Goal: Contribute content: Add original content to the website for others to see

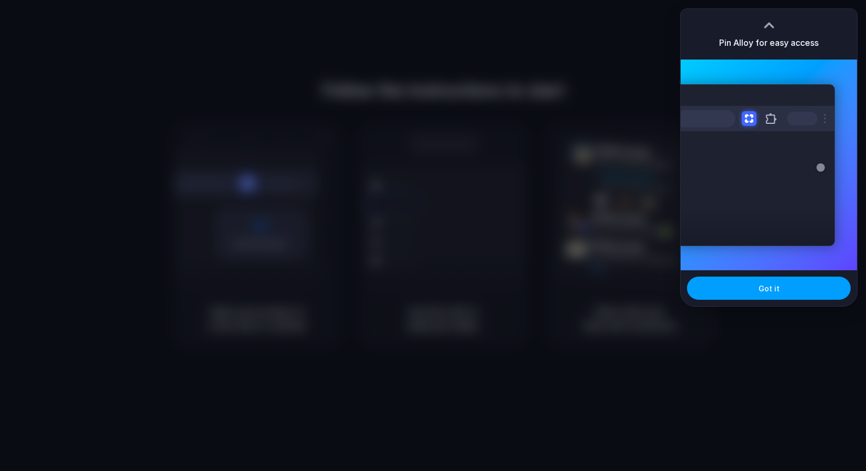
click at [753, 291] on button "Got it" at bounding box center [769, 287] width 164 height 23
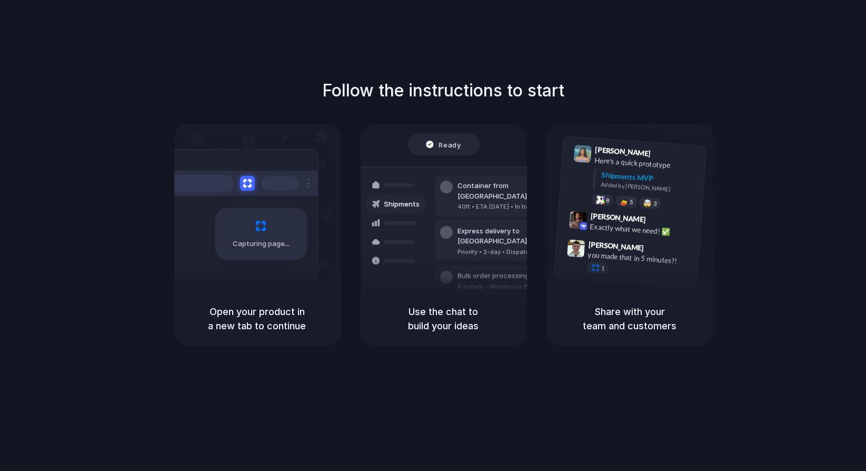
drag, startPoint x: 624, startPoint y: 61, endPoint x: 613, endPoint y: 60, distance: 10.5
click at [623, 61] on div "Follow the instructions to start Capturing page Open your product in a new tab …" at bounding box center [443, 246] width 887 height 492
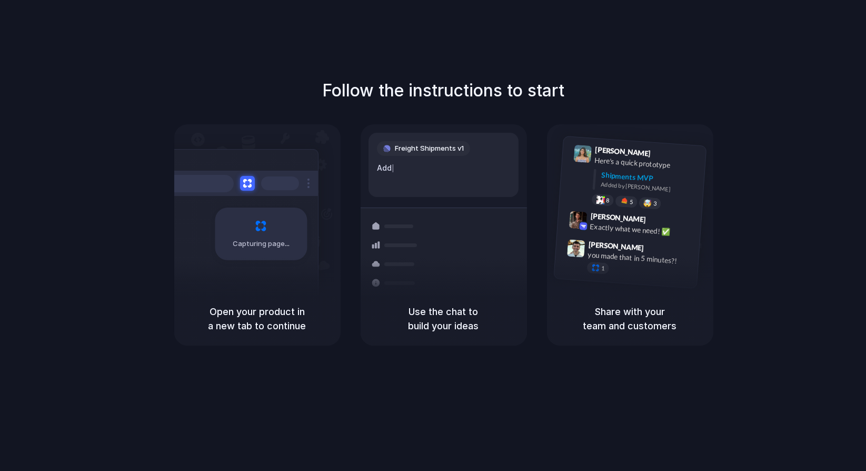
click at [495, 55] on div "Follow the instructions to start Capturing page Open your product in a new tab …" at bounding box center [443, 246] width 887 height 492
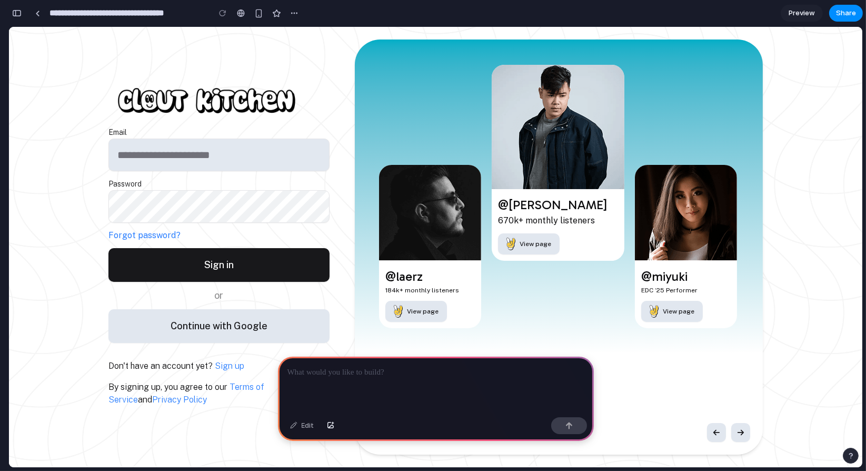
click at [364, 369] on p at bounding box center [435, 372] width 297 height 13
click at [336, 366] on p "**********" at bounding box center [433, 372] width 293 height 13
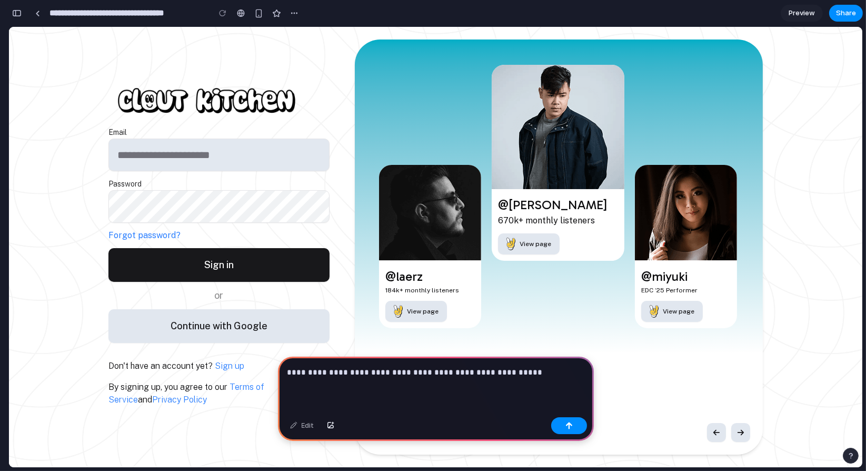
click at [552, 372] on p "**********" at bounding box center [433, 372] width 293 height 13
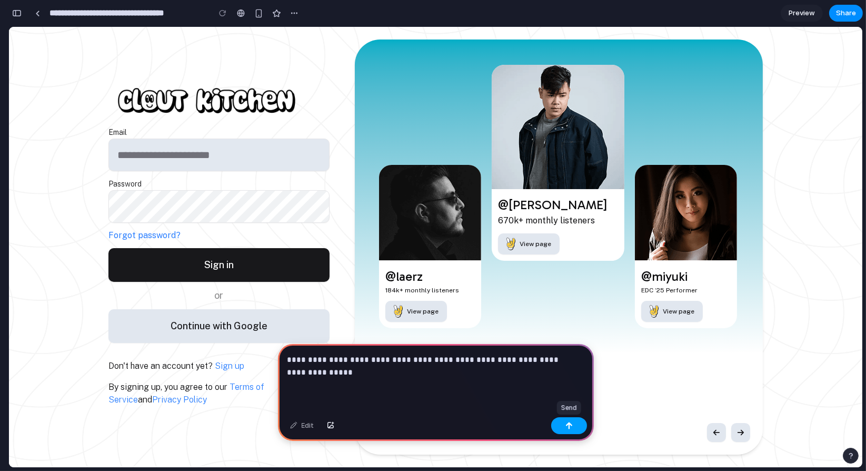
click at [566, 428] on div "button" at bounding box center [569, 425] width 7 height 7
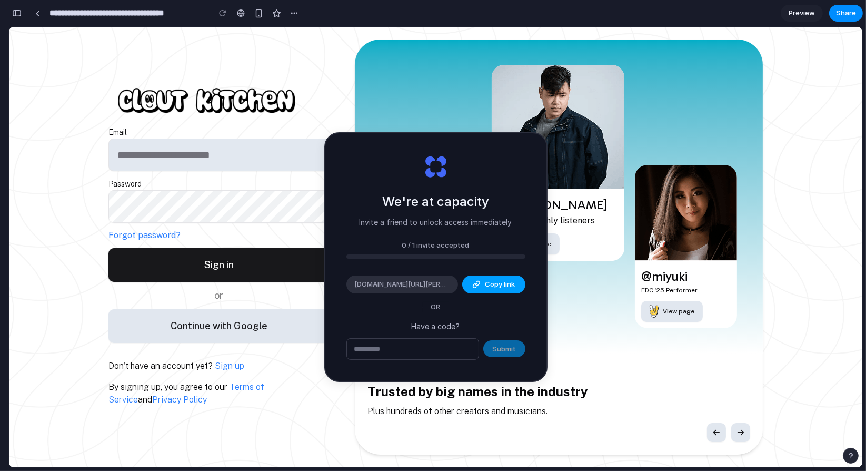
click at [478, 281] on div "button" at bounding box center [476, 284] width 8 height 8
click at [285, 397] on p "By signing up, you agree to our Terms of Service and Privacy Policy" at bounding box center [218, 393] width 221 height 25
click at [17, 12] on div "button" at bounding box center [16, 12] width 9 height 7
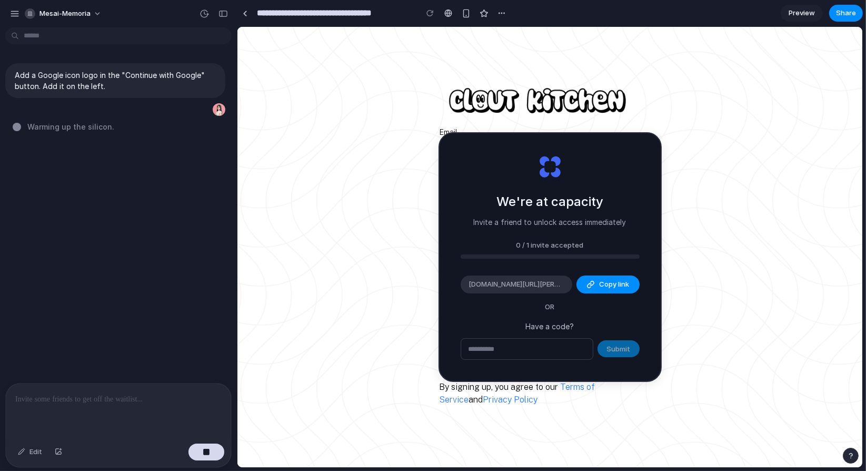
click at [543, 408] on div "We're at capacity Invite a friend to unlock access immediately 0 / 1 invite acc…" at bounding box center [550, 316] width 223 height 250
click at [604, 289] on span "Copy link" at bounding box center [614, 284] width 30 height 11
click at [16, 16] on div "button" at bounding box center [14, 13] width 9 height 9
type input "**********"
click at [606, 282] on span "Copy link" at bounding box center [614, 284] width 30 height 11
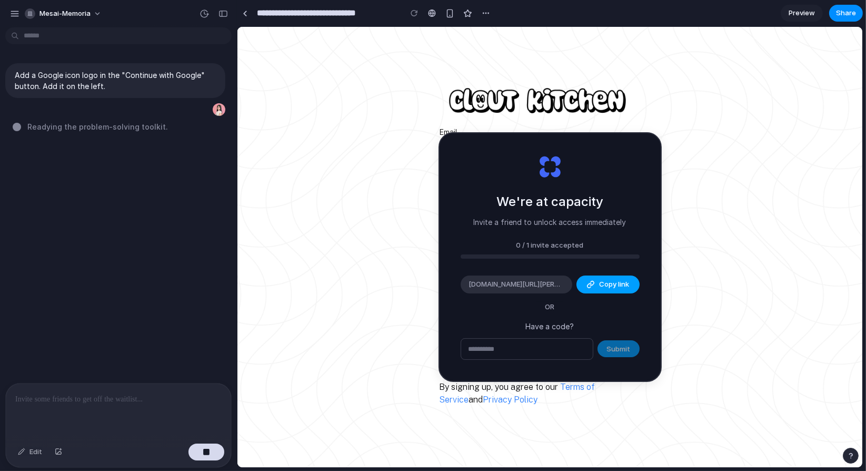
click at [601, 285] on span "Copy link" at bounding box center [614, 284] width 30 height 11
click at [622, 281] on span "Copy link" at bounding box center [614, 284] width 30 height 11
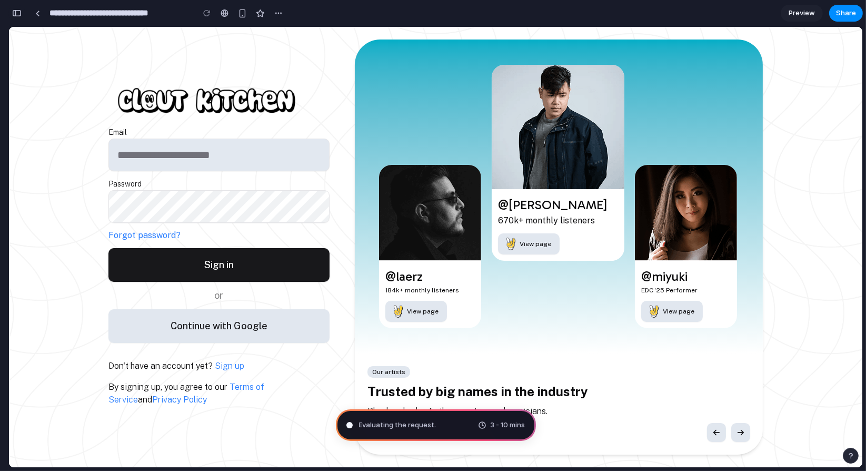
click at [24, 11] on button "button" at bounding box center [16, 13] width 17 height 17
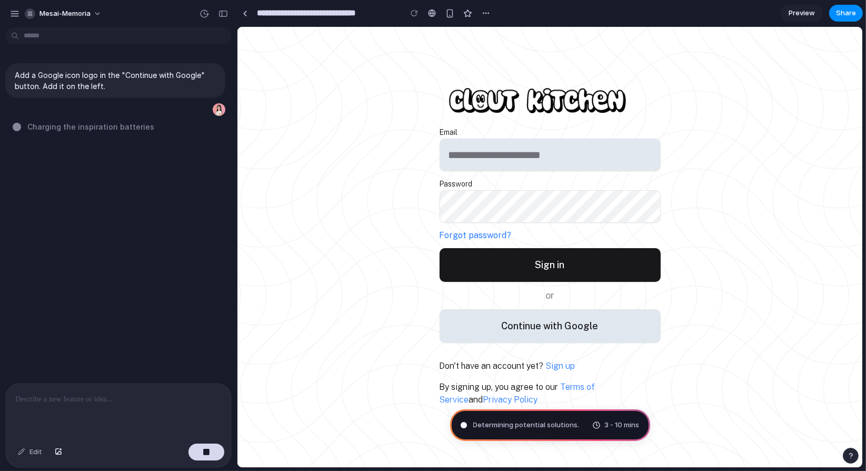
click at [524, 415] on div "Determining potential solutions . 3 - 10 mins" at bounding box center [550, 425] width 200 height 32
click at [523, 423] on span "Determining potential solutions .." at bounding box center [527, 425] width 108 height 11
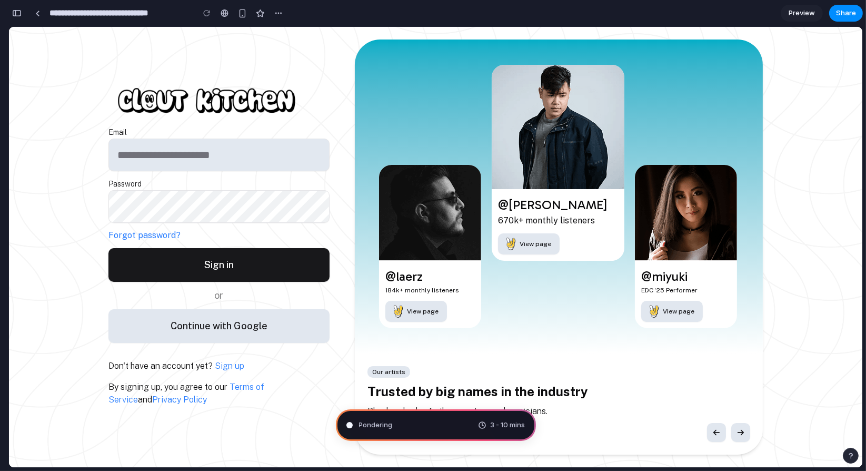
scroll to position [369, 0]
click at [14, 21] on div "**********" at bounding box center [147, 13] width 278 height 23
click at [12, 11] on div "button" at bounding box center [16, 12] width 9 height 7
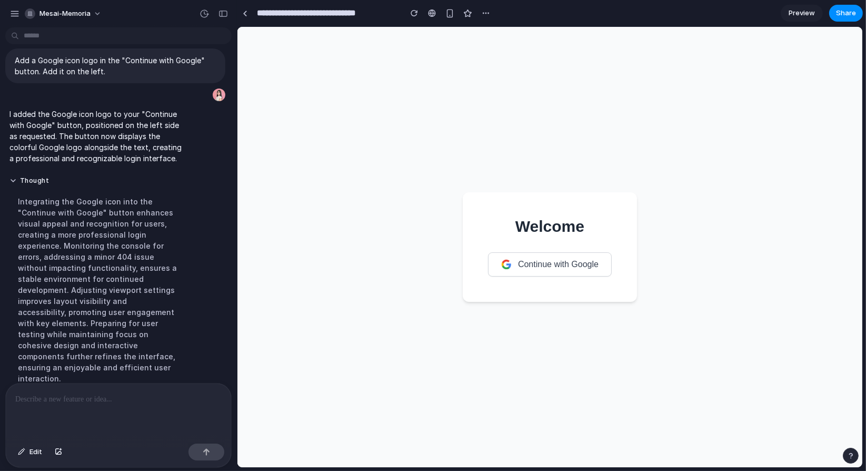
scroll to position [0, 0]
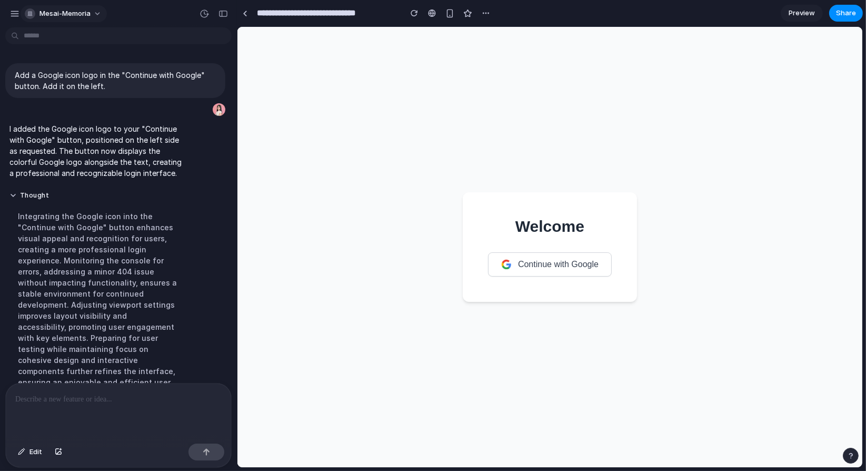
click at [71, 11] on span "mesai-memoria" at bounding box center [64, 13] width 51 height 11
click at [71, 11] on div "Settings Invite members Change theme Sign out" at bounding box center [433, 235] width 866 height 471
click at [13, 10] on div "button" at bounding box center [14, 13] width 9 height 9
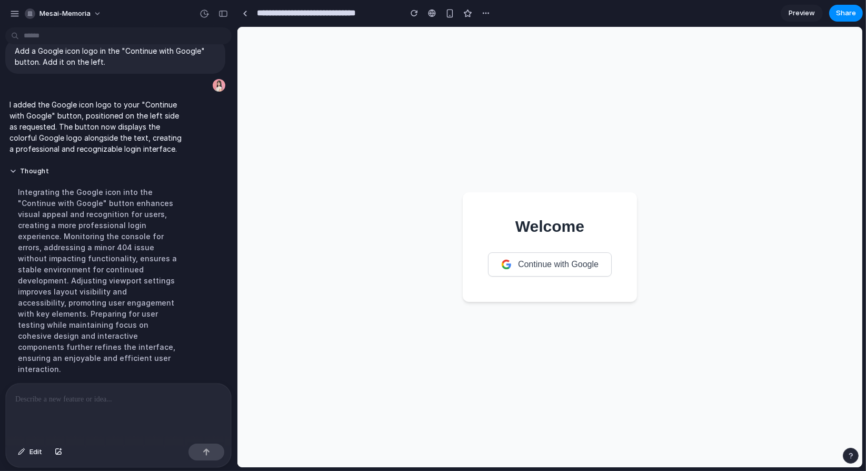
scroll to position [26, 0]
click at [551, 468] on div "**********" at bounding box center [551, 235] width 629 height 471
